Goal: Browse casually

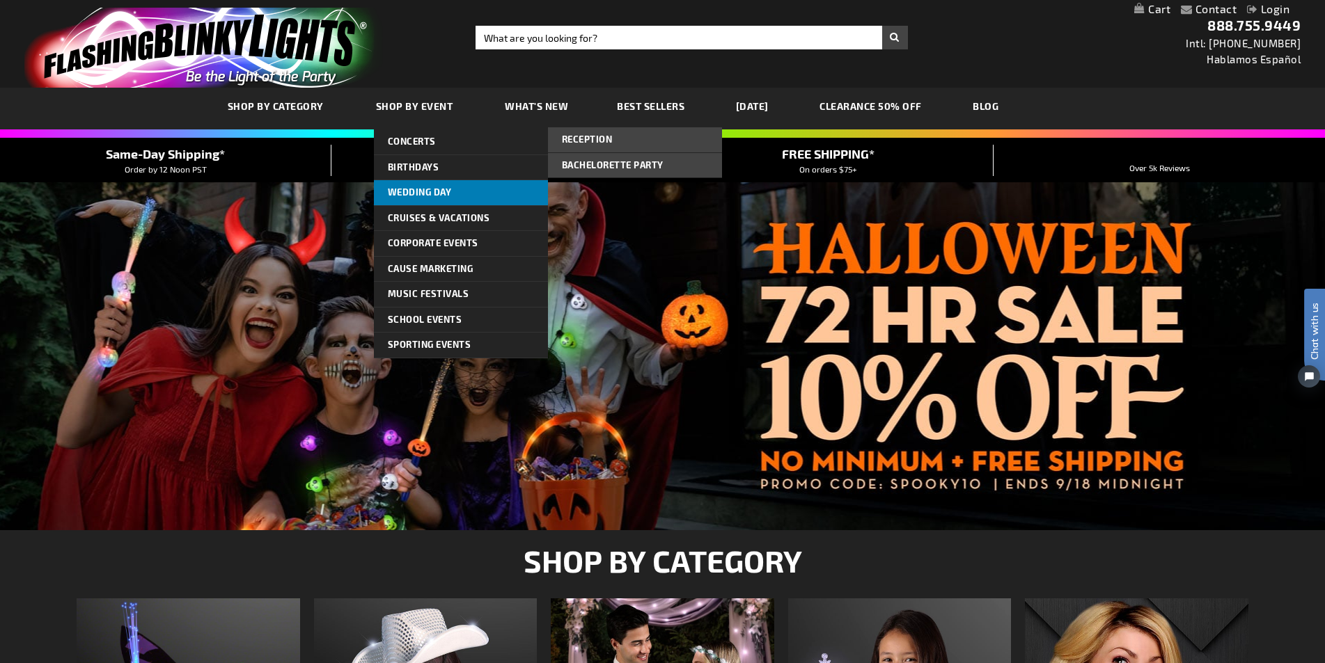
click at [474, 187] on link "Wedding Day" at bounding box center [461, 192] width 174 height 25
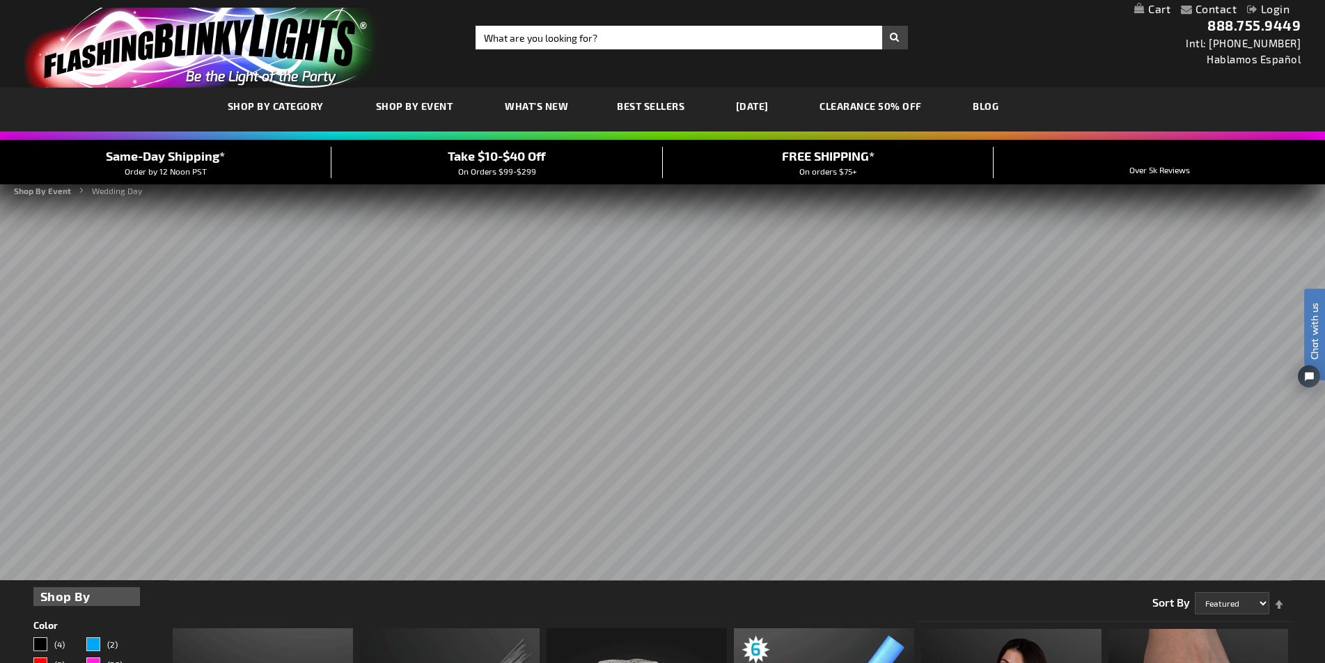
click at [262, 64] on img "store logo" at bounding box center [203, 48] width 359 height 80
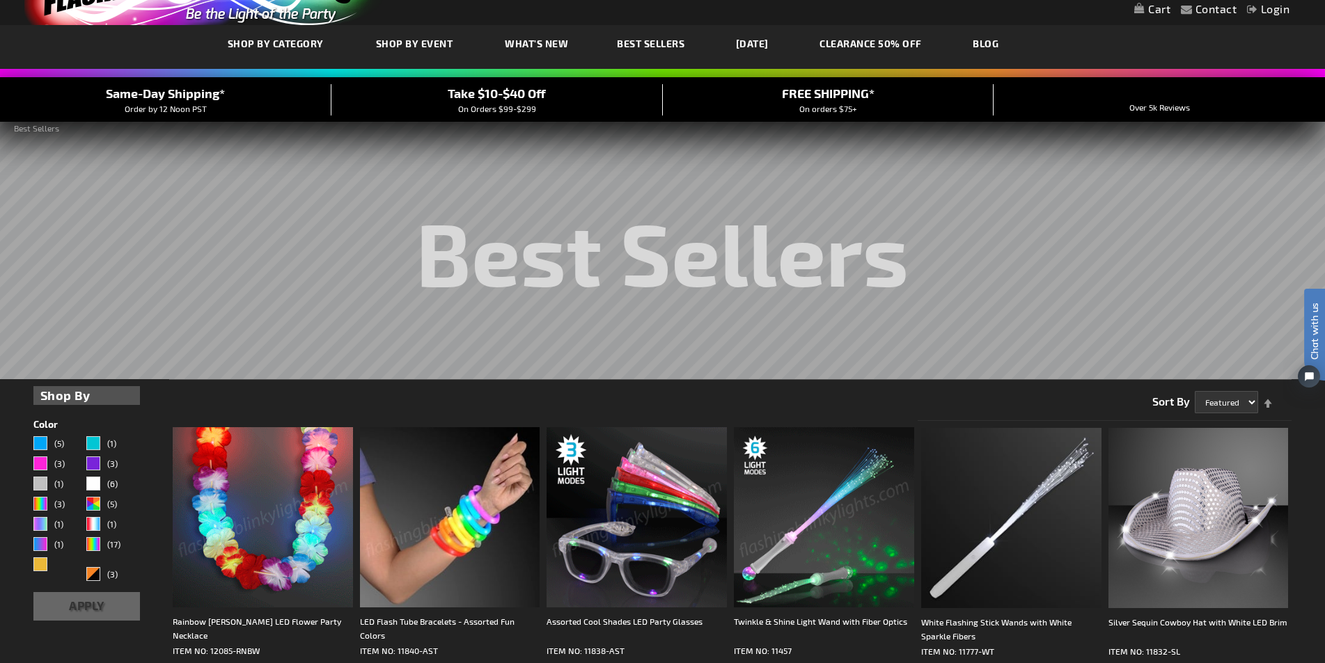
scroll to position [209, 0]
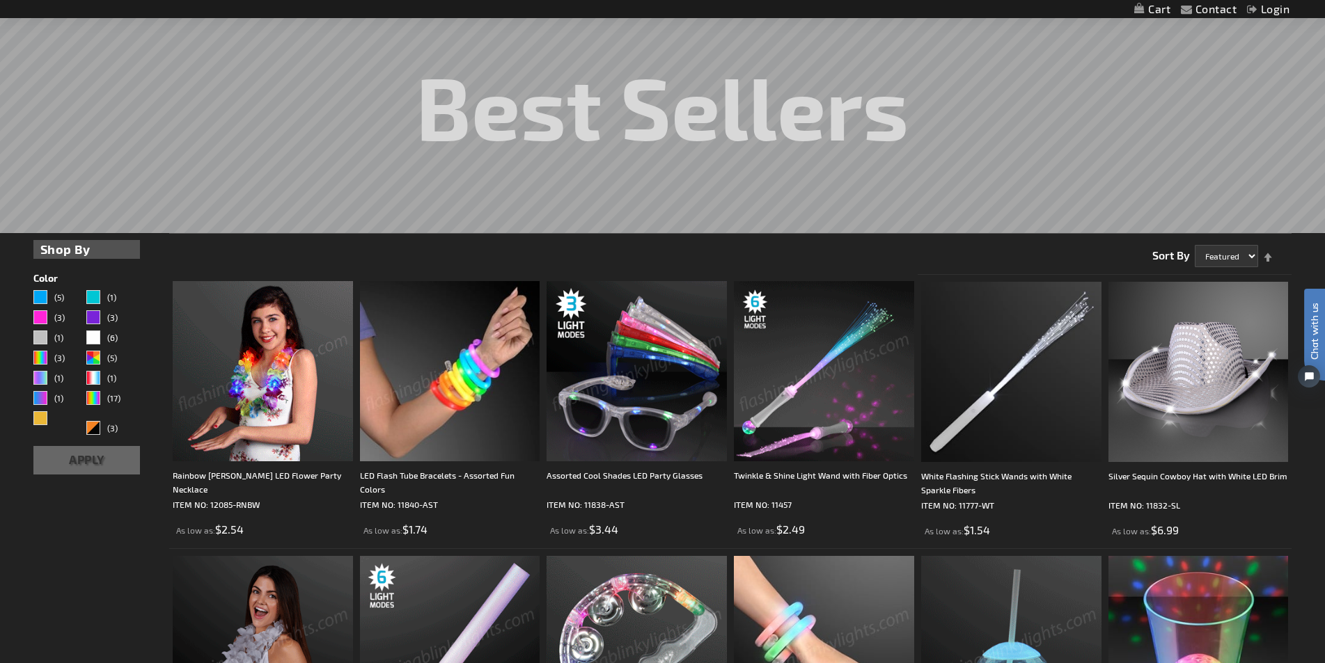
click at [602, 372] on img at bounding box center [636, 371] width 180 height 180
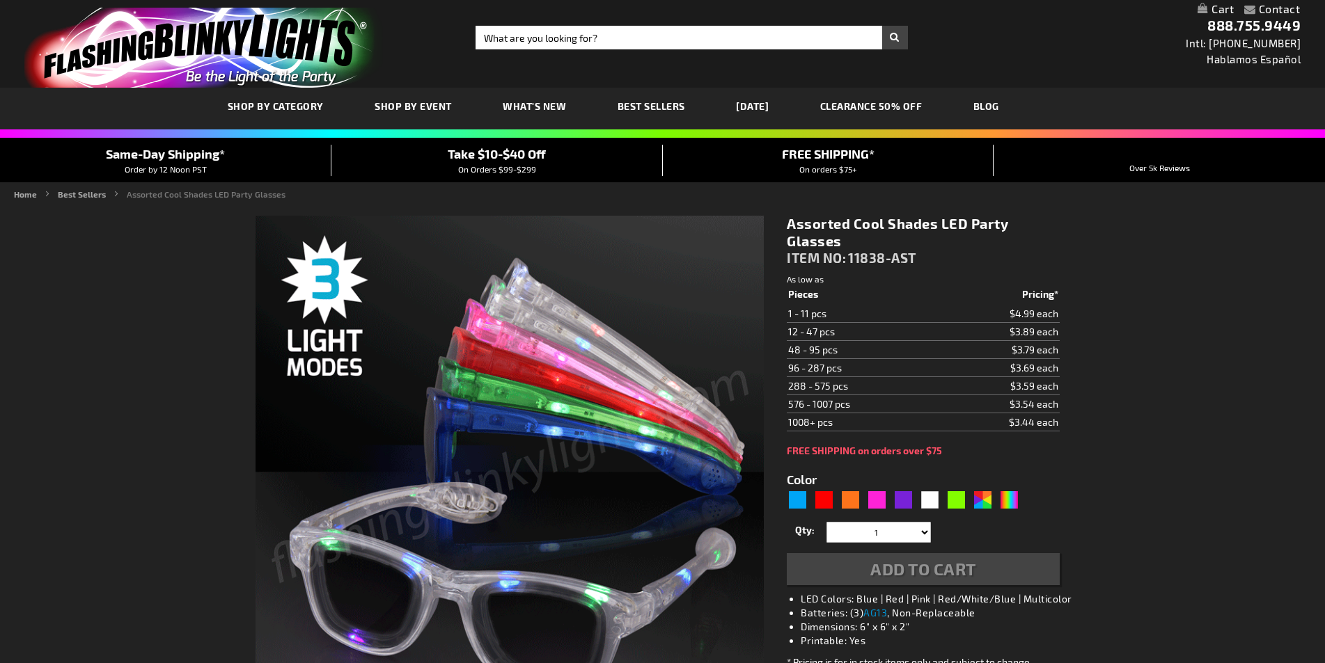
type input "5630"
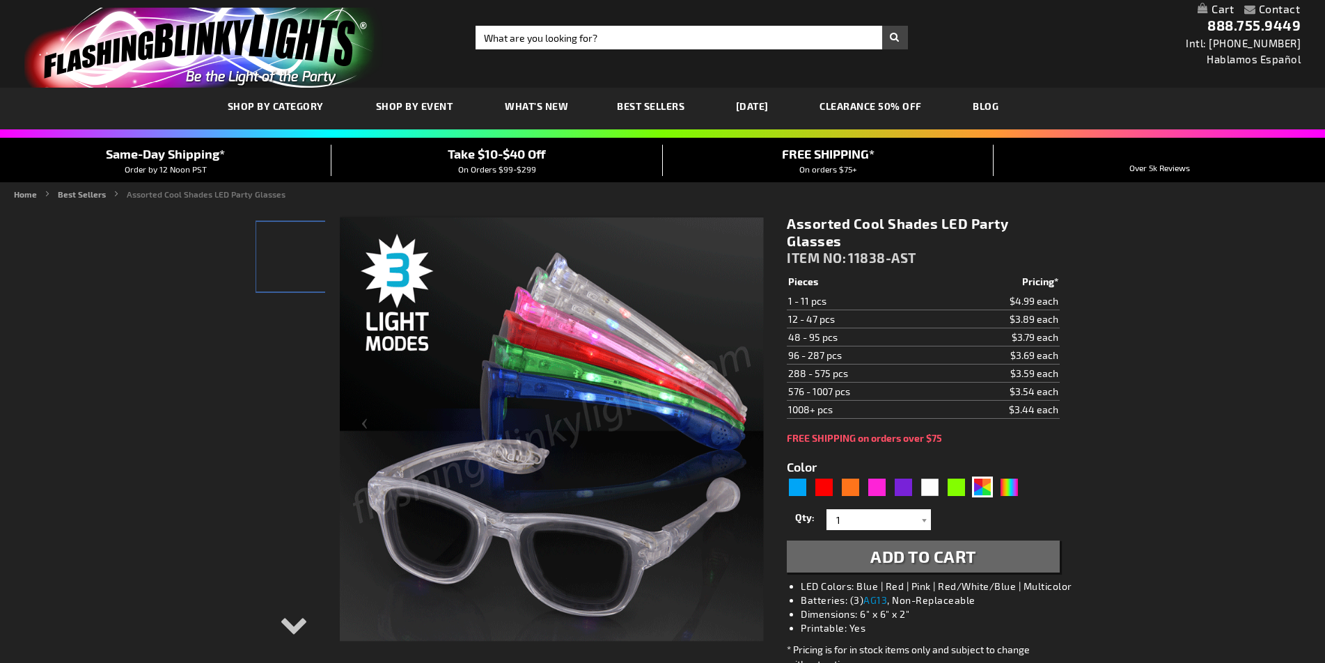
scroll to position [61, 0]
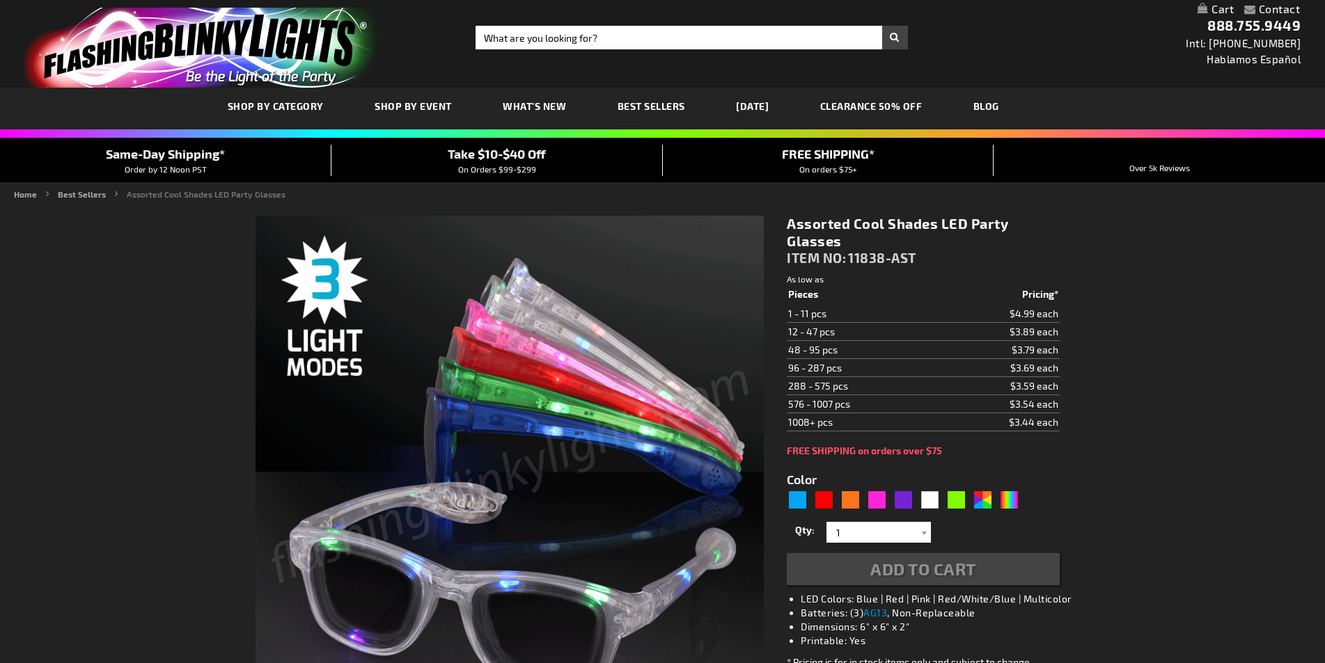
type input "5630"
